Goal: Task Accomplishment & Management: Complete application form

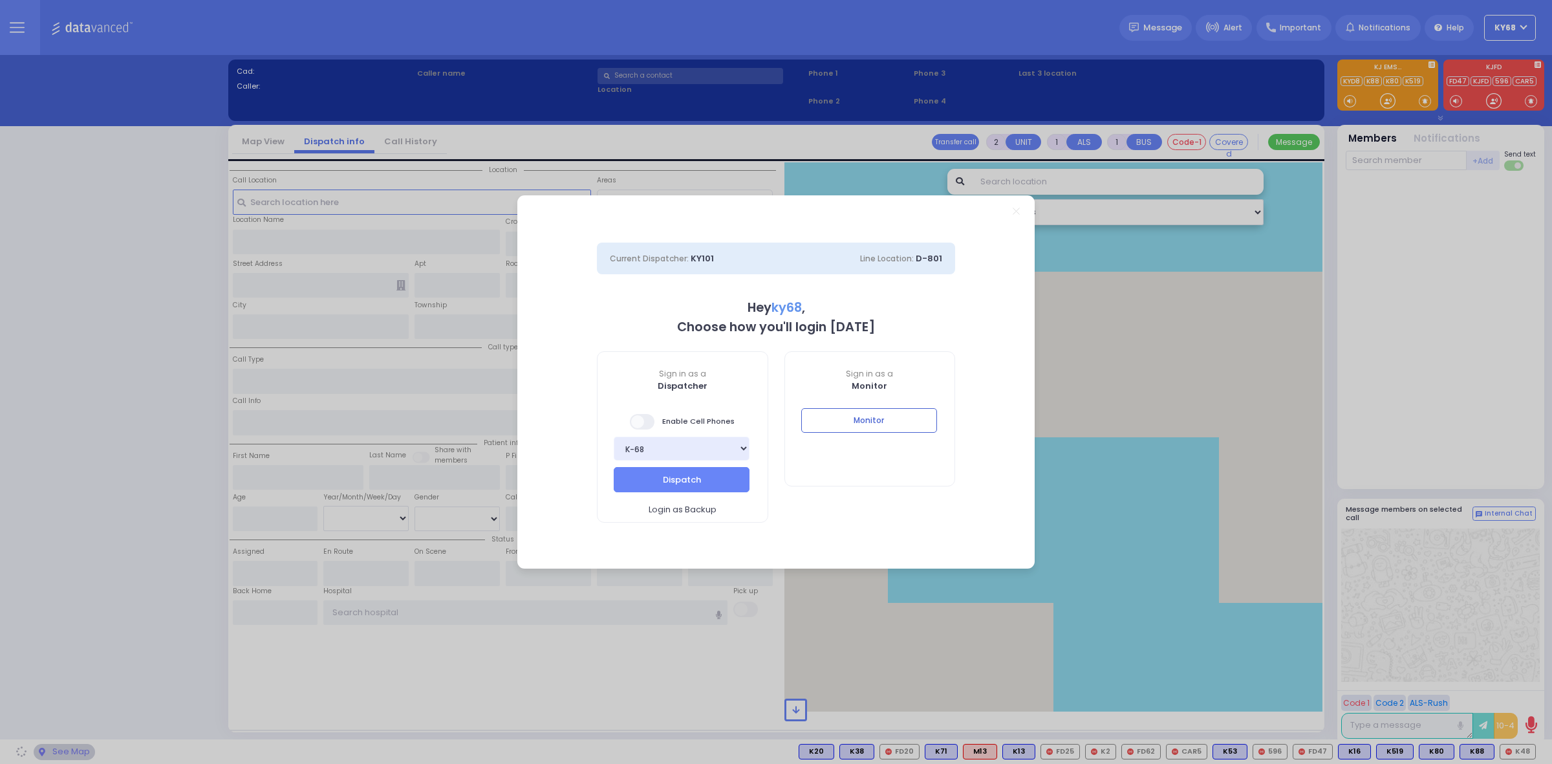
select select "12"
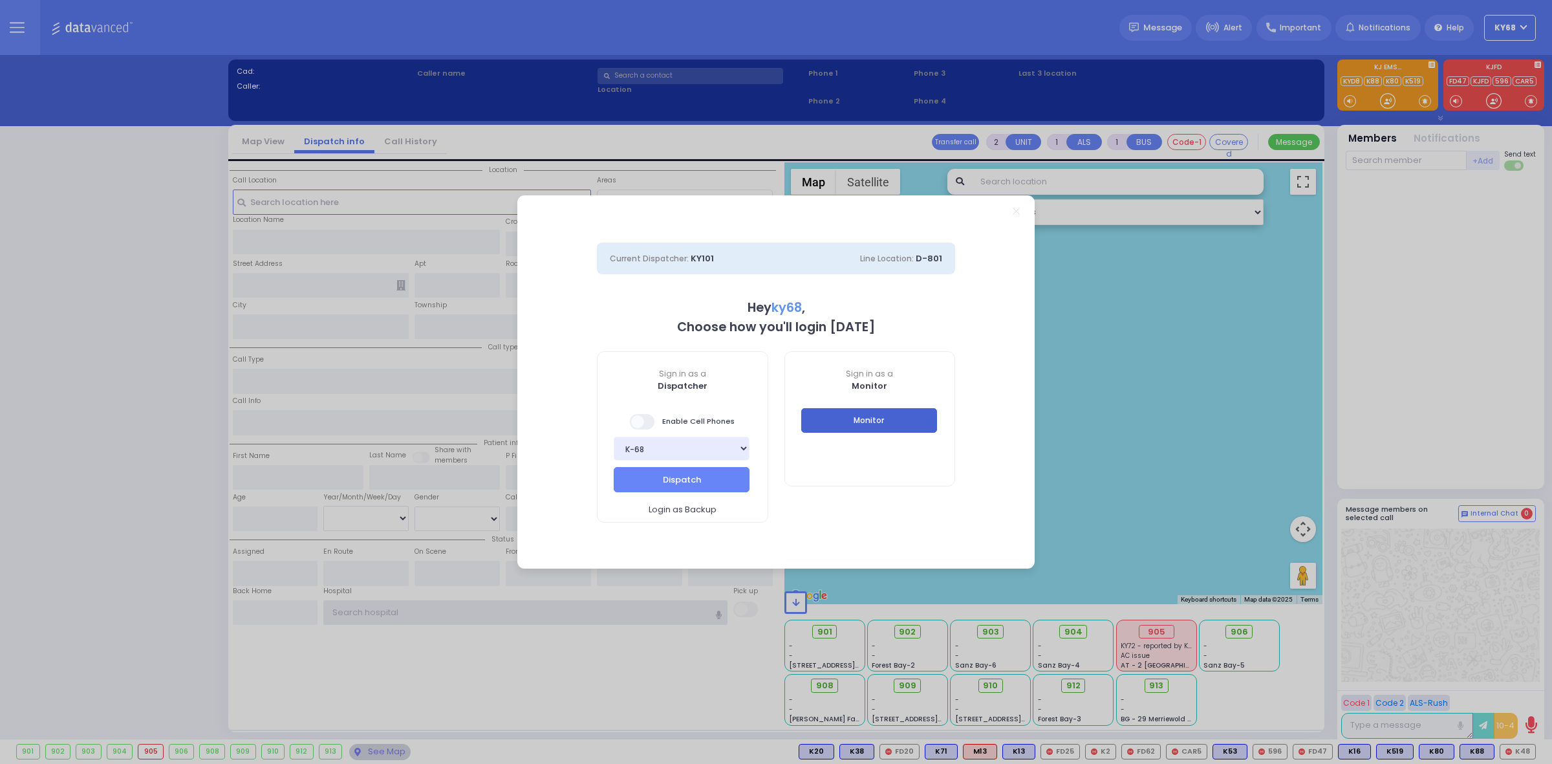
type input "ky68"
click at [903, 420] on button "Monitor" at bounding box center [869, 420] width 136 height 25
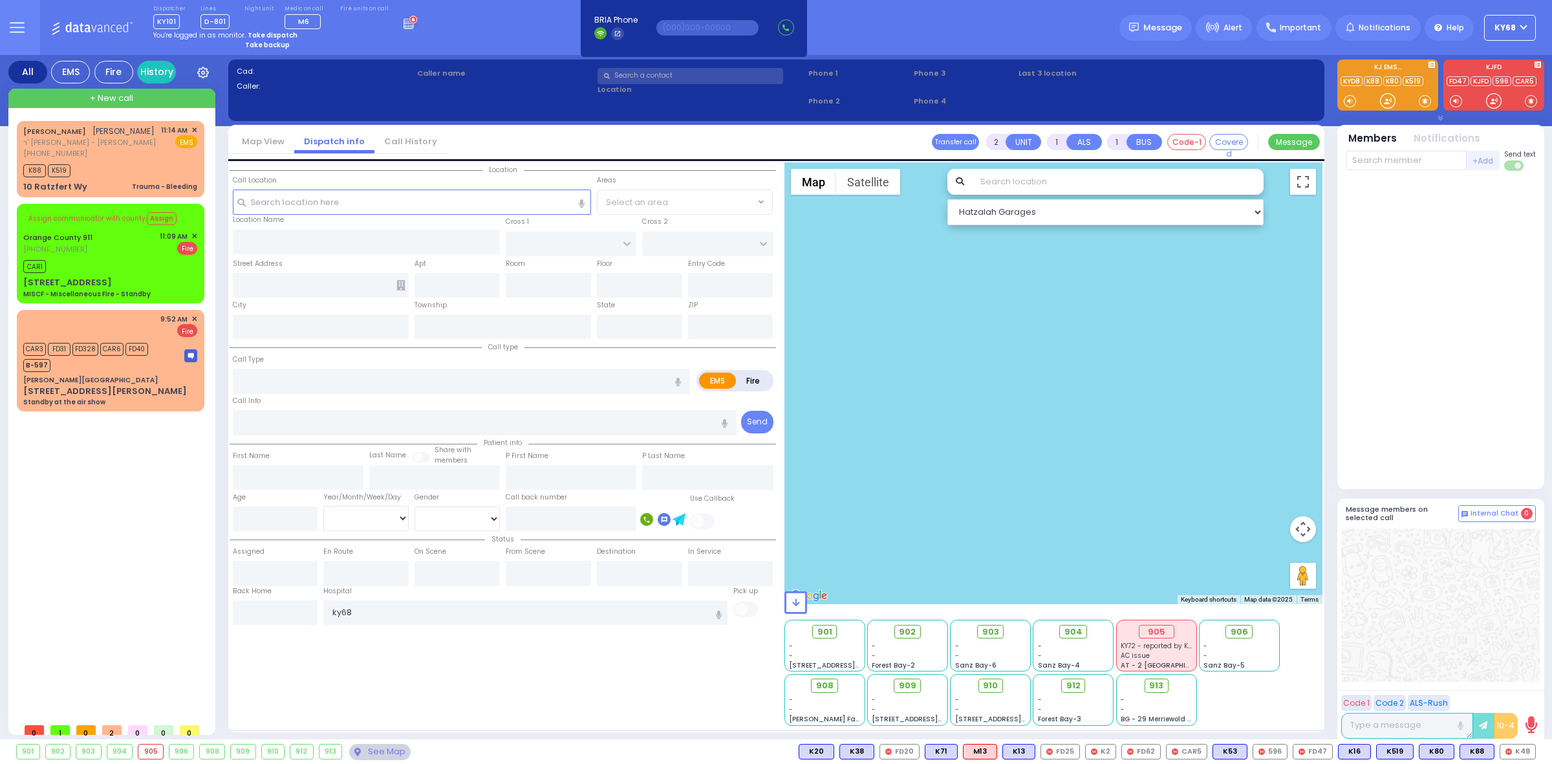
click at [667, 81] on input "text" at bounding box center [691, 76] width 186 height 16
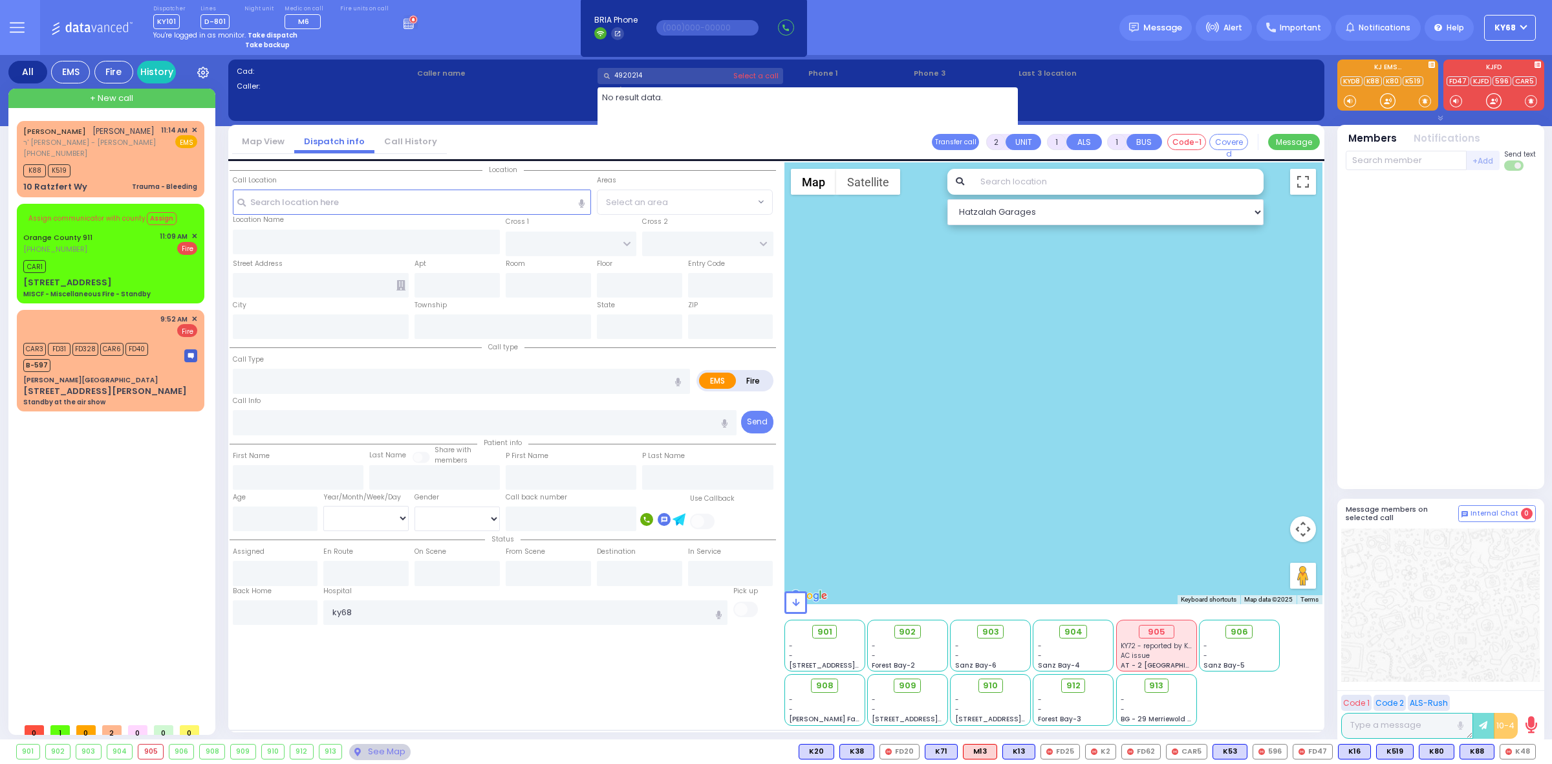
type input "4920214"
click at [506, 27] on div "Dispatcher KY101 shift has started. Are you ? Lines D-801" at bounding box center [776, 27] width 1552 height 55
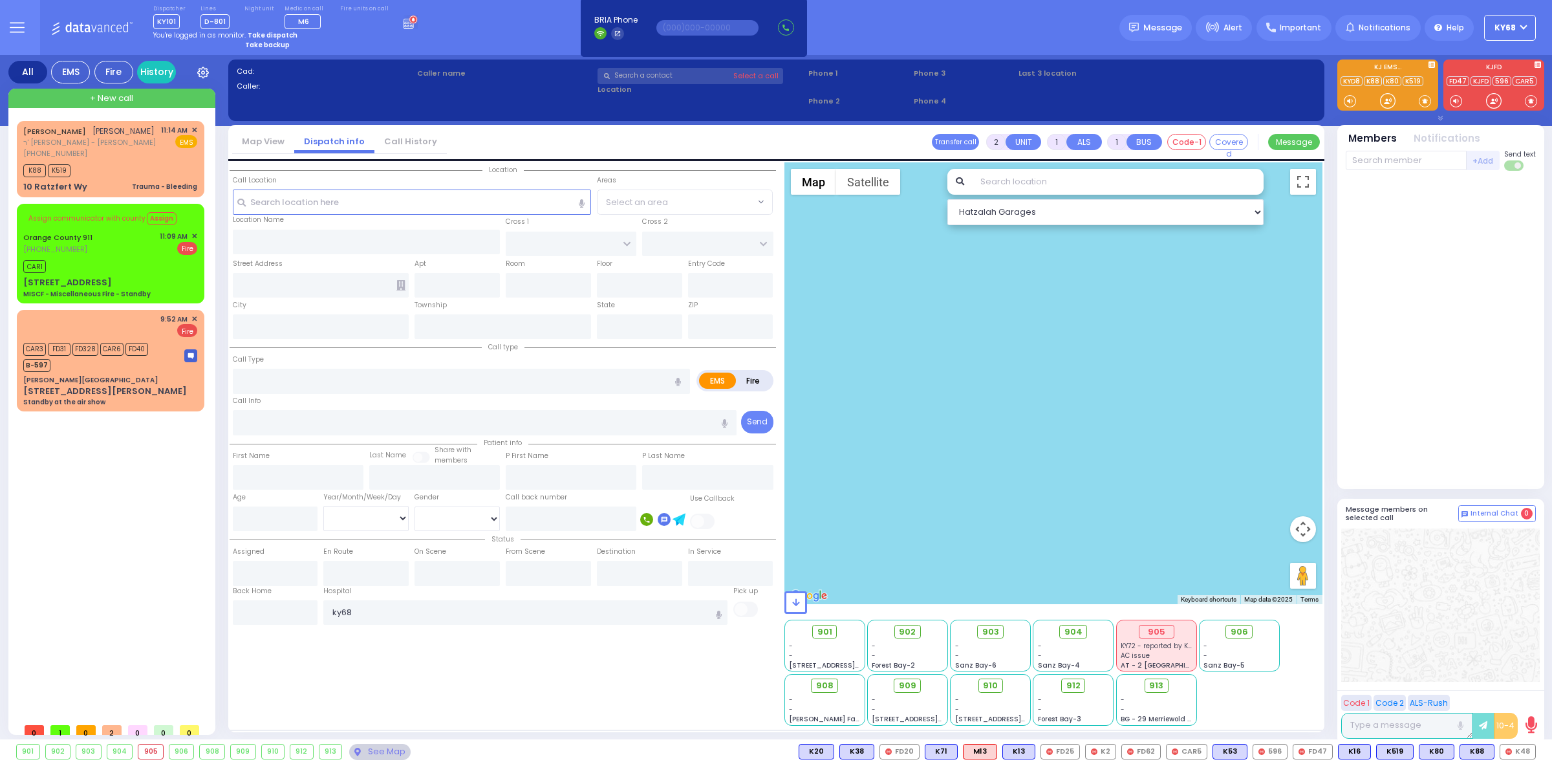
click at [1385, 206] on div at bounding box center [1441, 330] width 190 height 308
type input "6"
select select
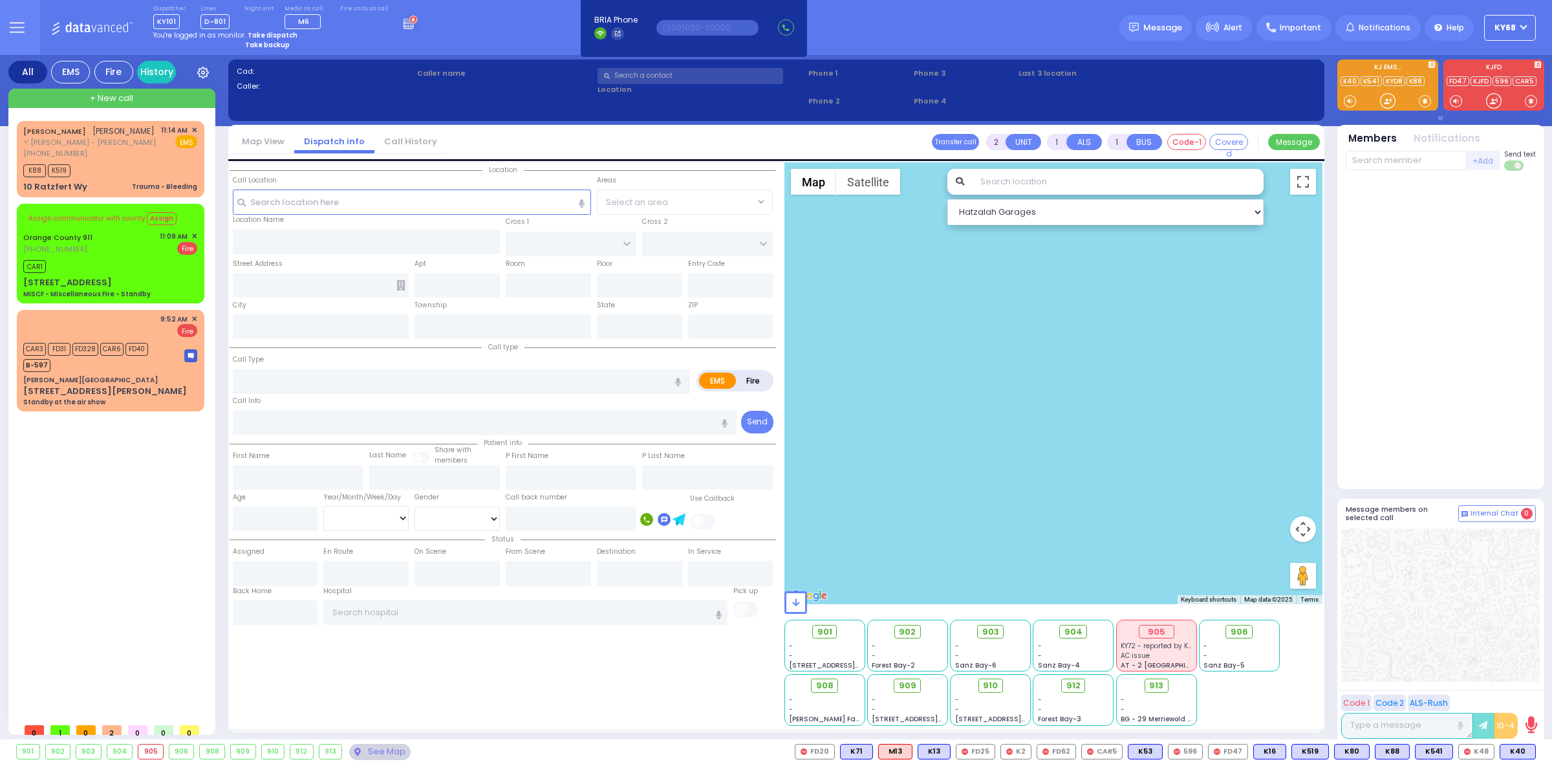
type input "MISCF - Miscellaneous Fire - Standby"
radio input "false"
radio input "true"
type input "Nature: : MISCF - Miscellaneous Fire - Standby Address: : [STREET_ADDRESS]: : […"
select select
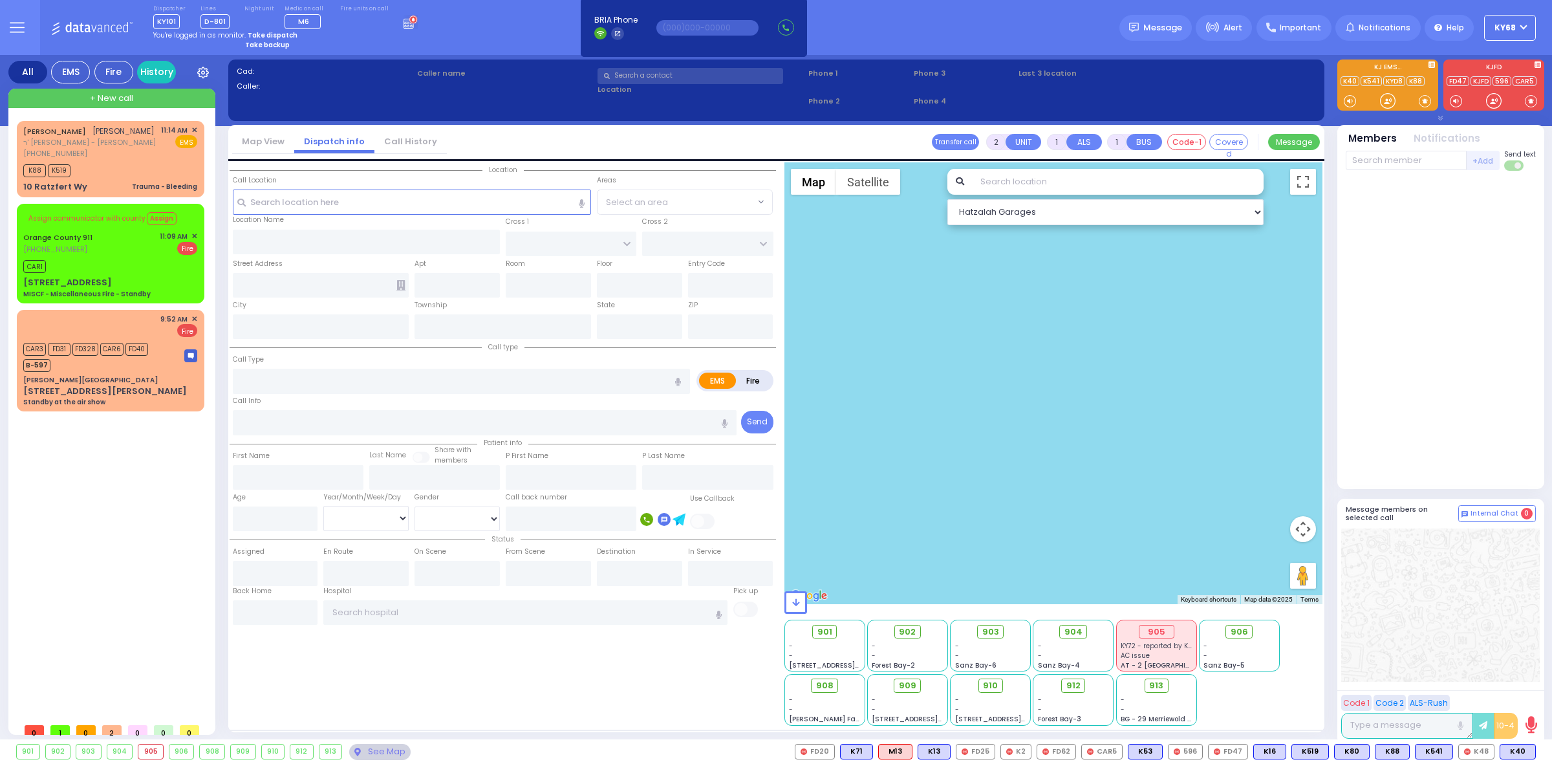
type input "11:09"
type input "[STREET_ADDRESS]"
type input "Monroe"
type input "[US_STATE]"
type input "12549"
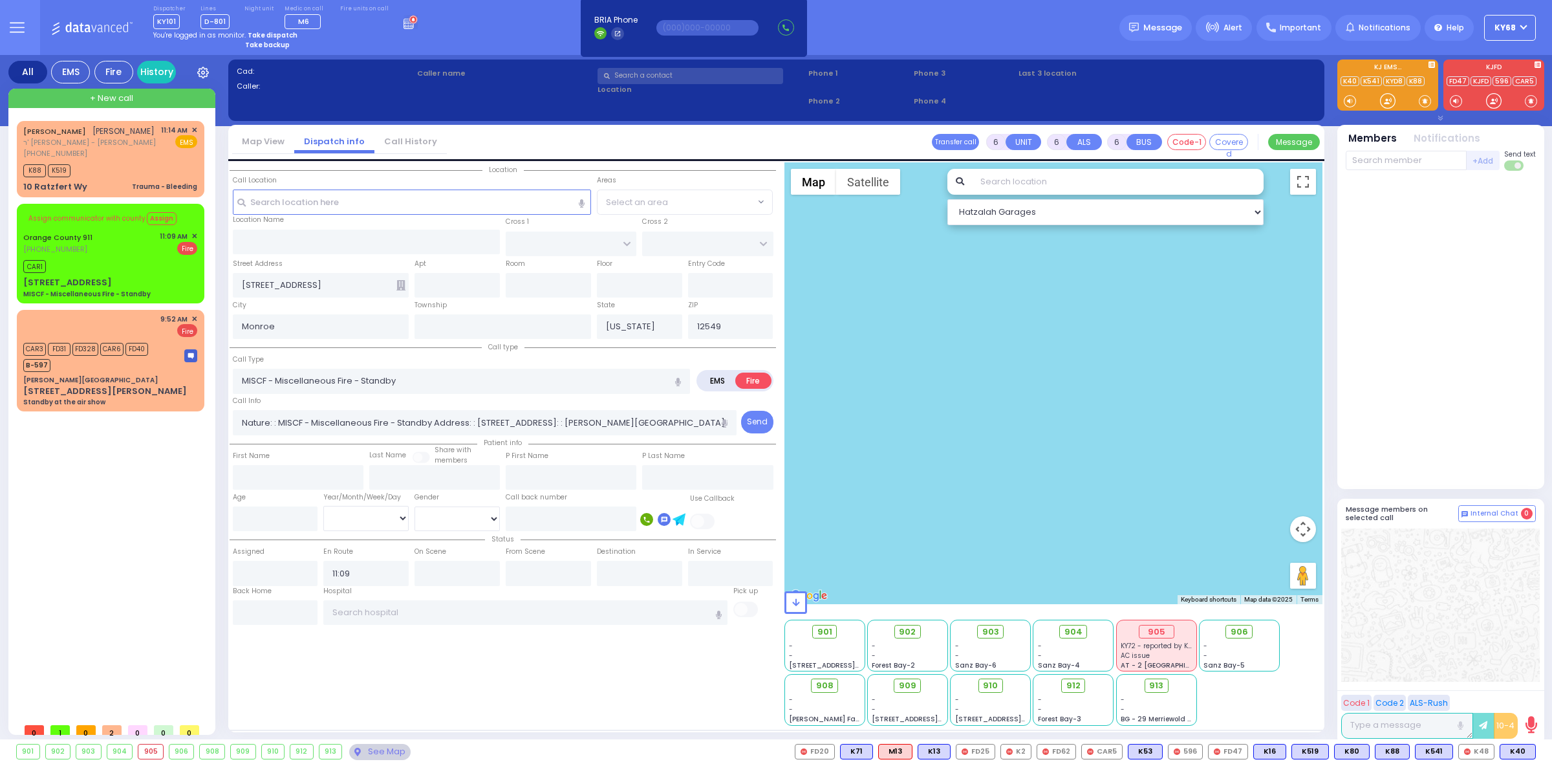
select select
radio input "true"
select select
select select "Hatzalah Garages"
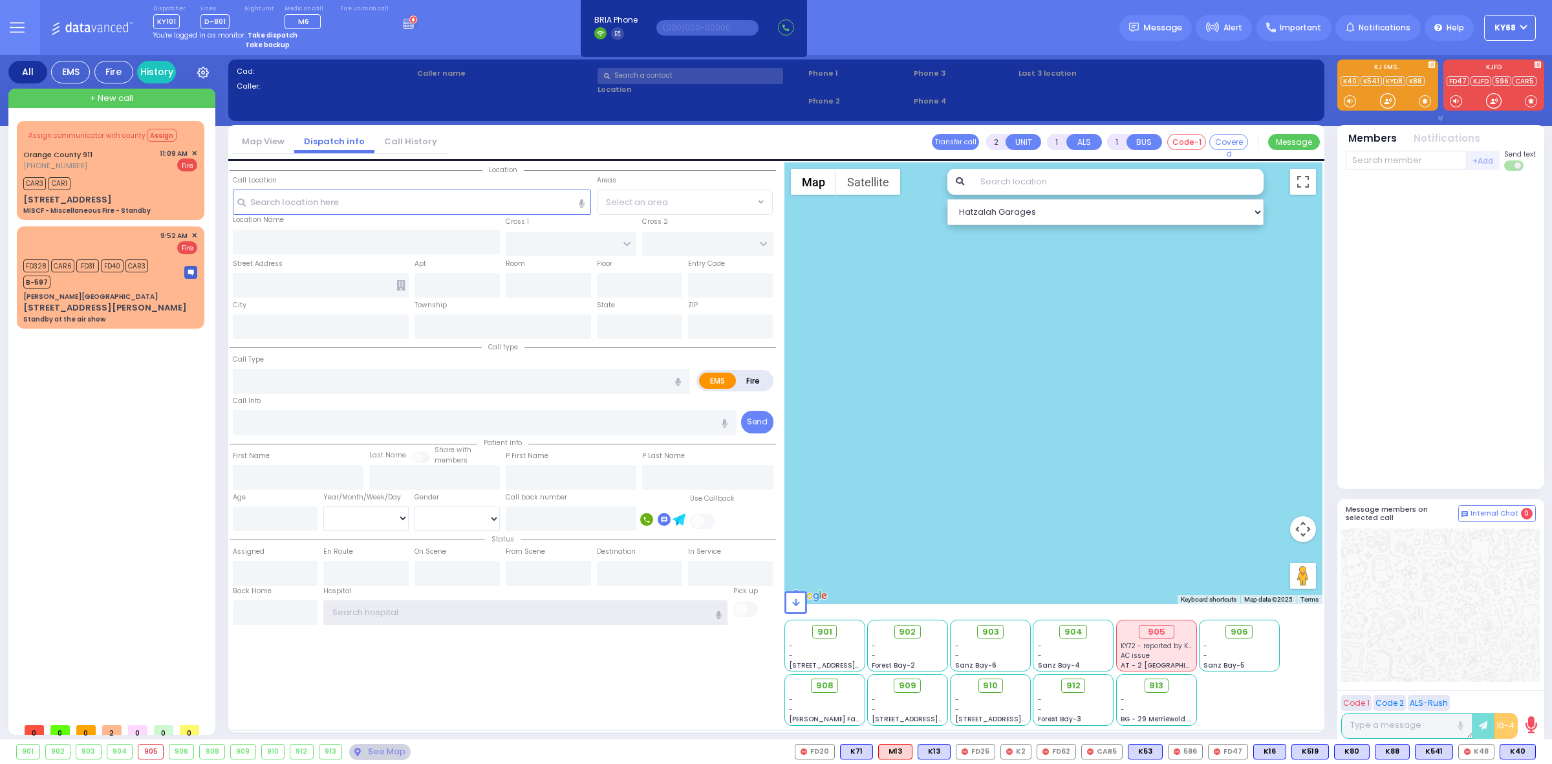
type input "ky68"
click at [1453, 329] on div at bounding box center [1441, 330] width 190 height 308
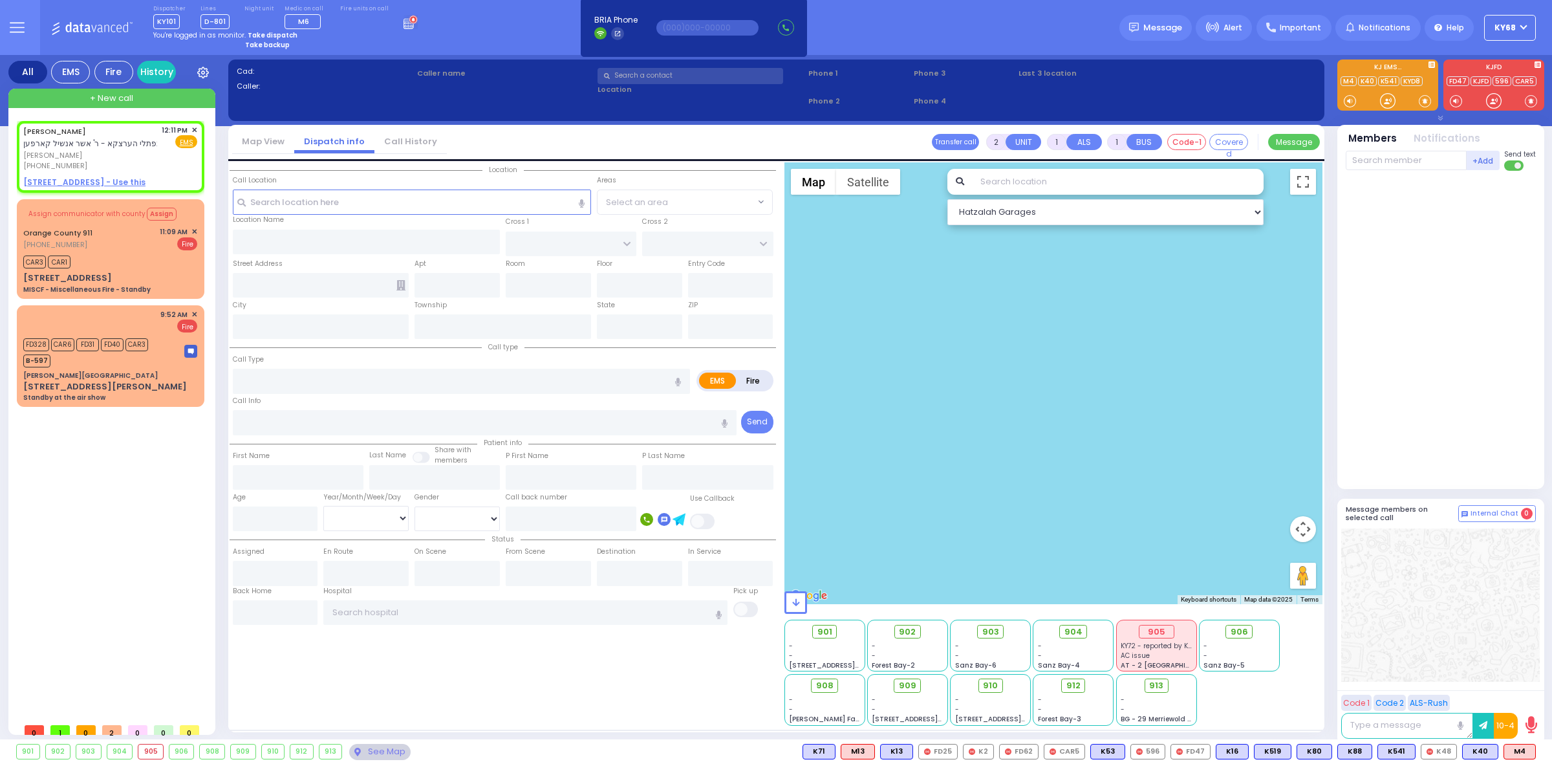
select select
radio input "true"
type input "SHIMON"
type input "FRIEDMAN"
select select
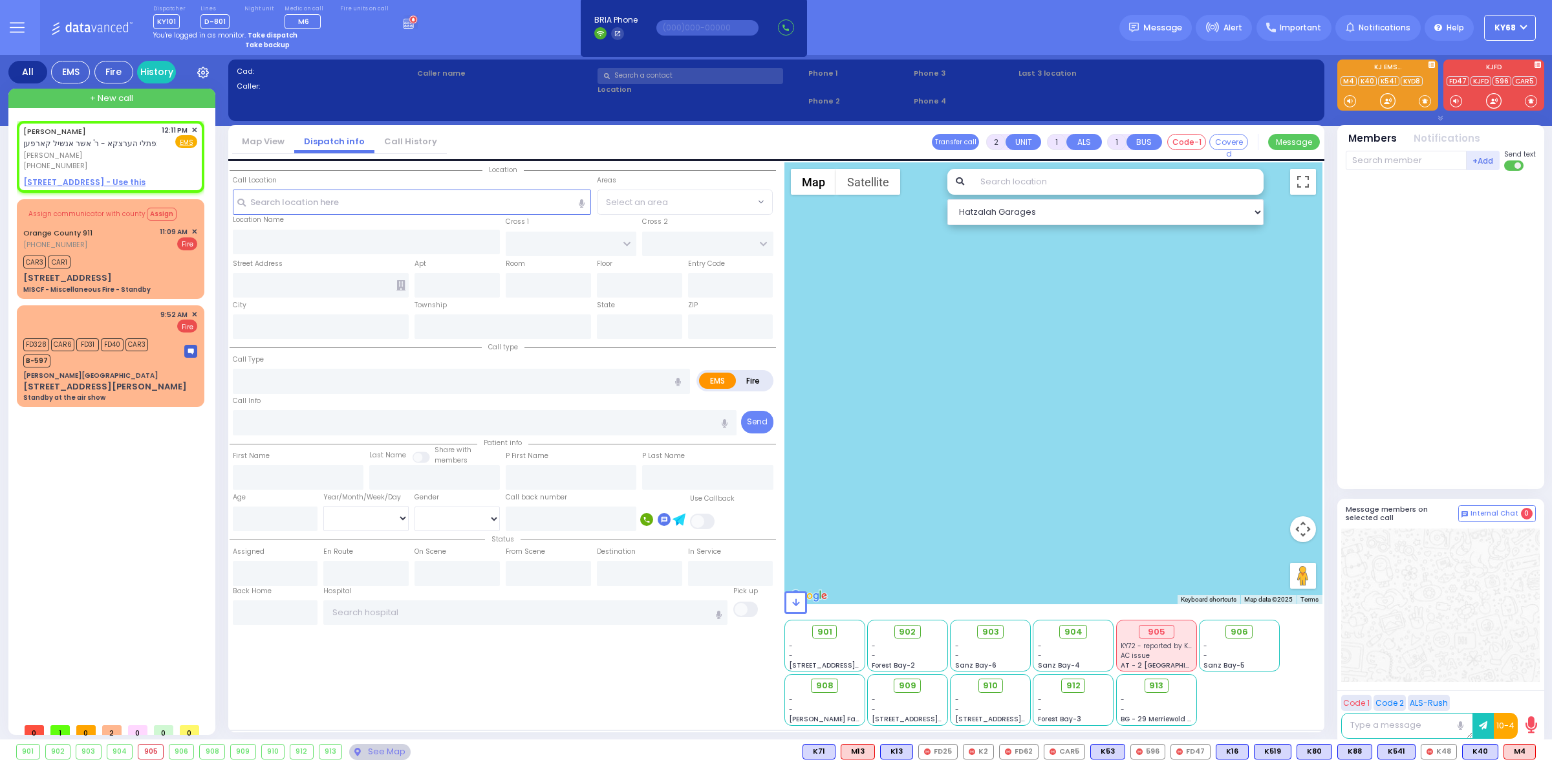
type input "12:11"
select select "Hatzalah Garages"
